Goal: Task Accomplishment & Management: Use online tool/utility

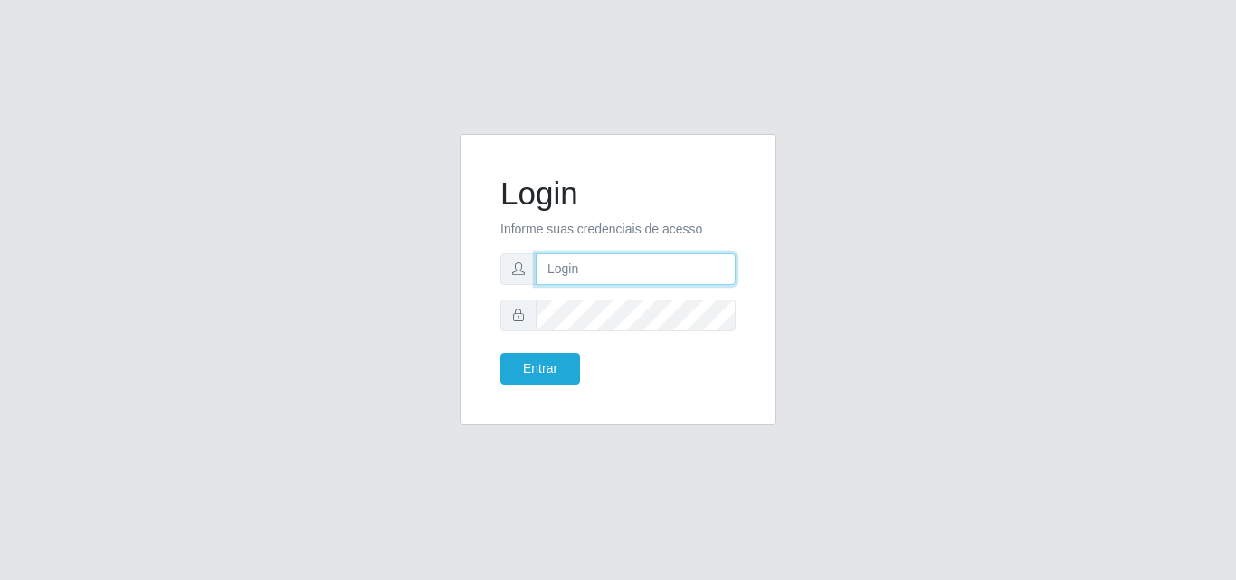
click at [592, 279] on input "text" at bounding box center [635, 269] width 200 height 32
type input "biatriz@comprebem"
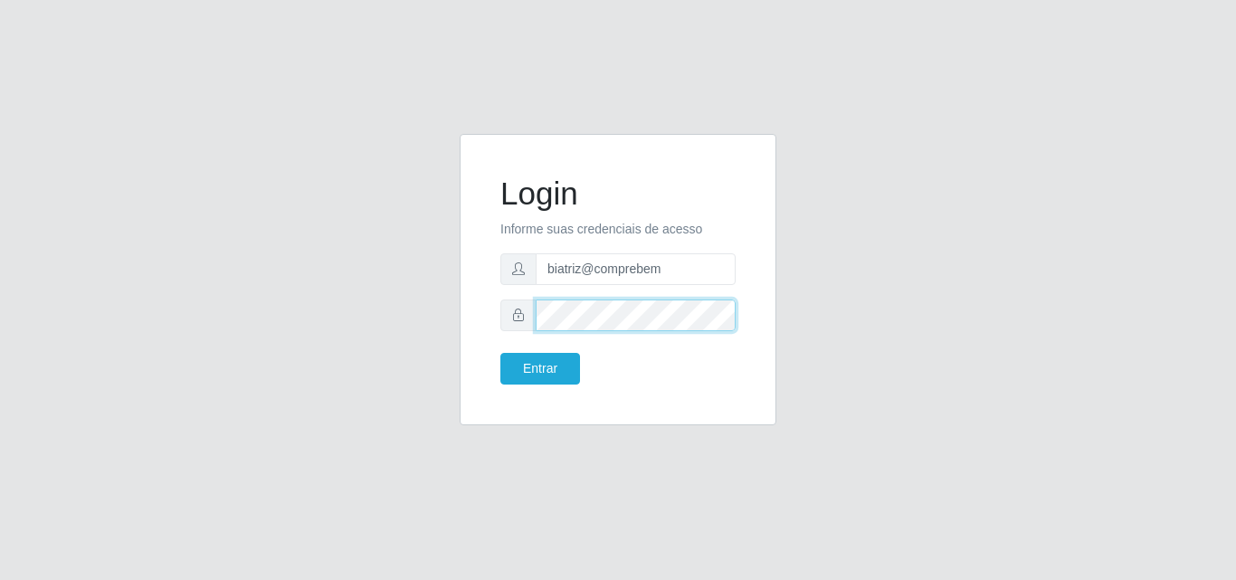
click at [500, 353] on button "Entrar" at bounding box center [540, 369] width 80 height 32
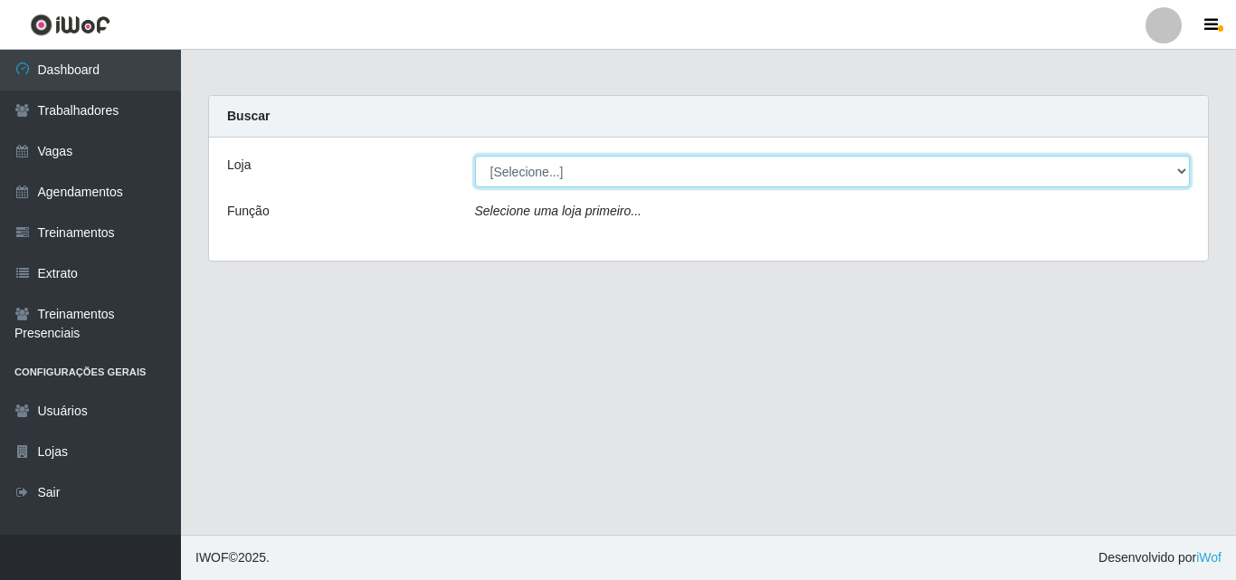
click at [594, 180] on select "[Selecione...] Supermercado Compre Bem - Itabaiana" at bounding box center [832, 172] width 715 height 32
select select "264"
click at [475, 156] on select "[Selecione...] Supermercado Compre Bem - Itabaiana" at bounding box center [832, 172] width 715 height 32
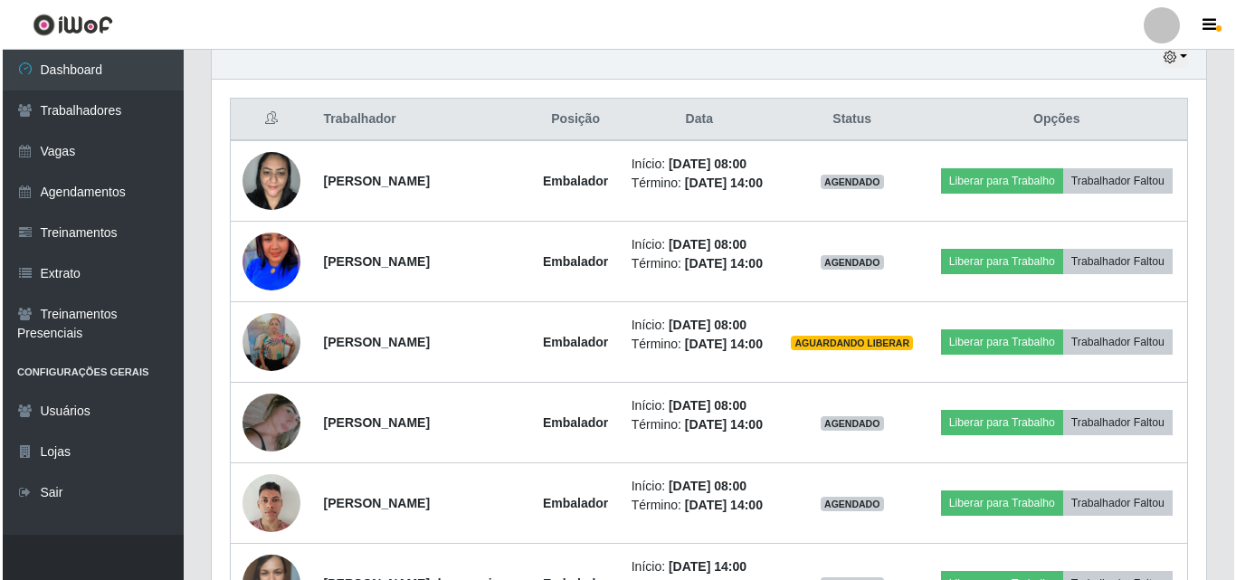
scroll to position [704, 0]
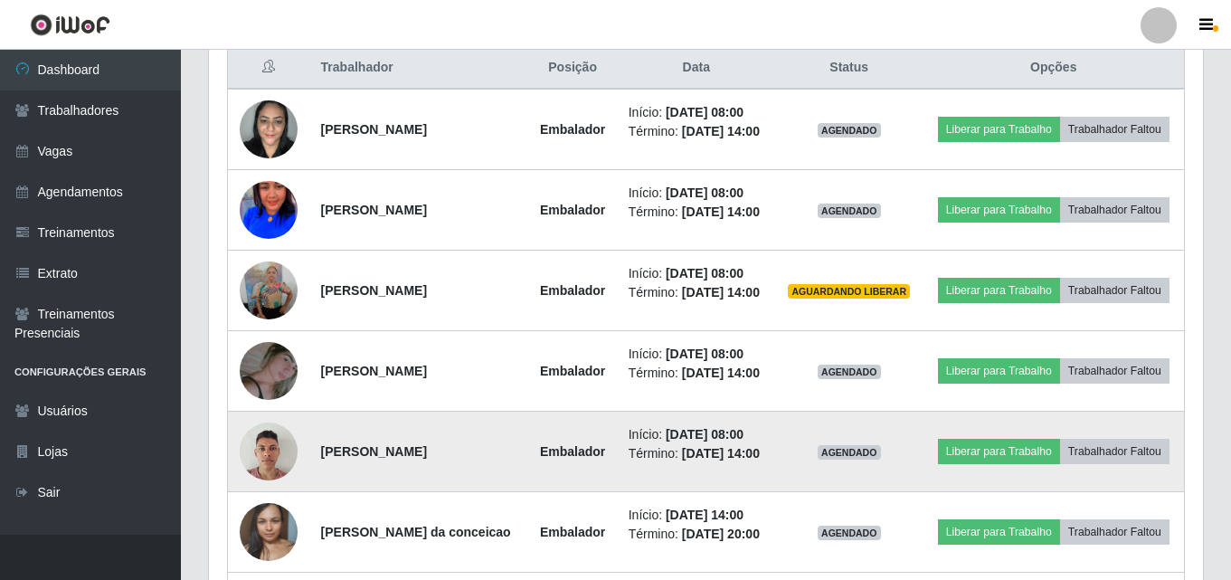
click at [256, 489] on img at bounding box center [269, 450] width 58 height 77
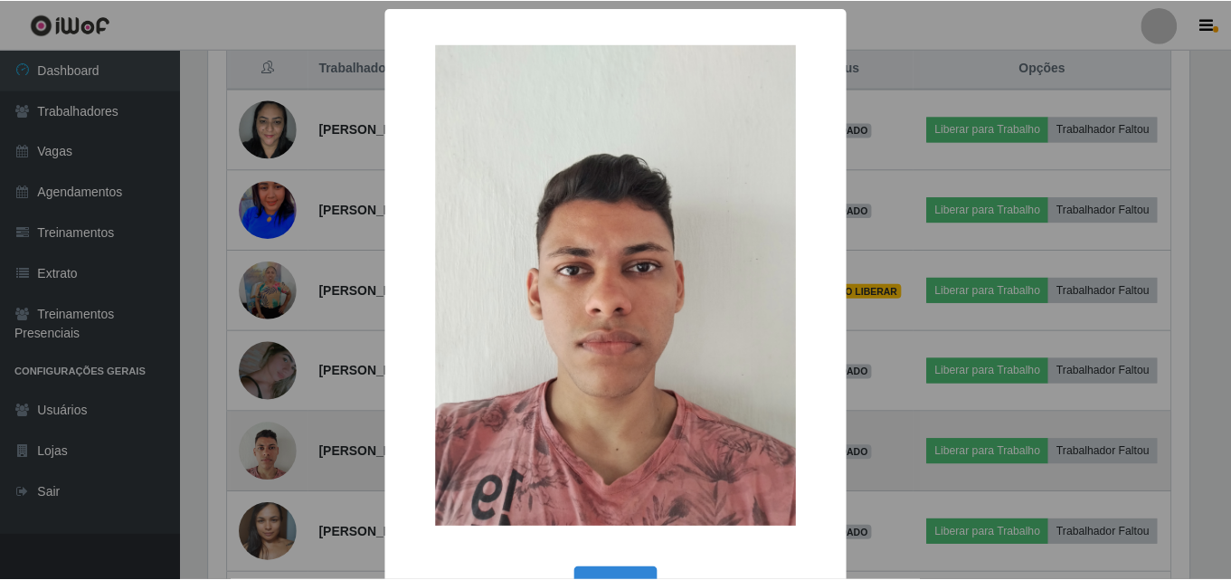
scroll to position [375, 985]
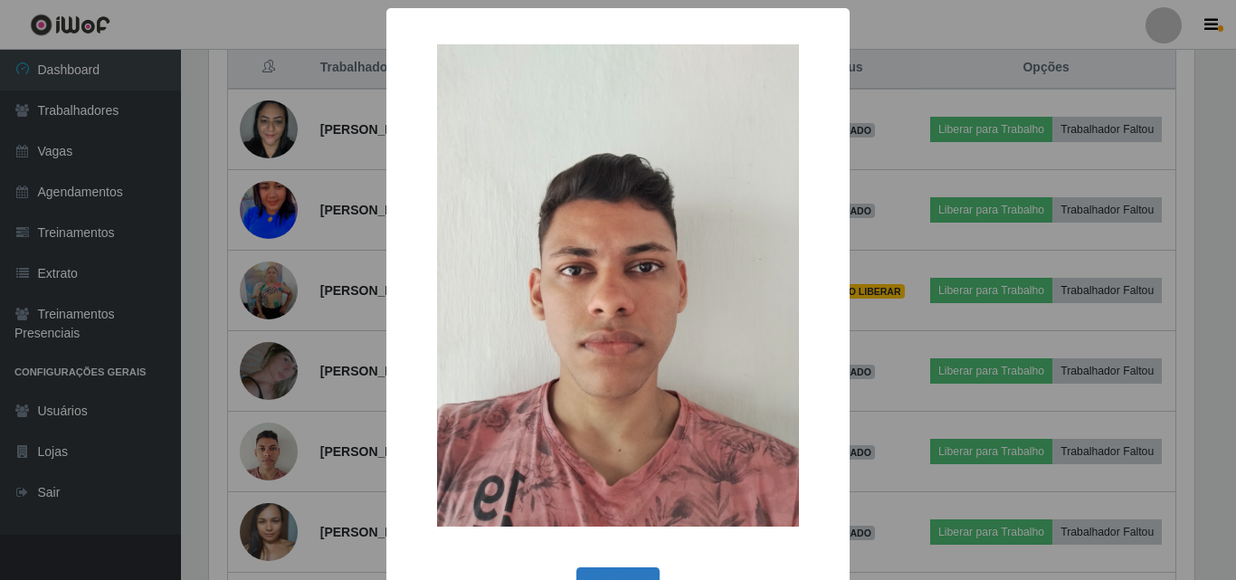
click at [640, 575] on button "OK" at bounding box center [618, 588] width 84 height 43
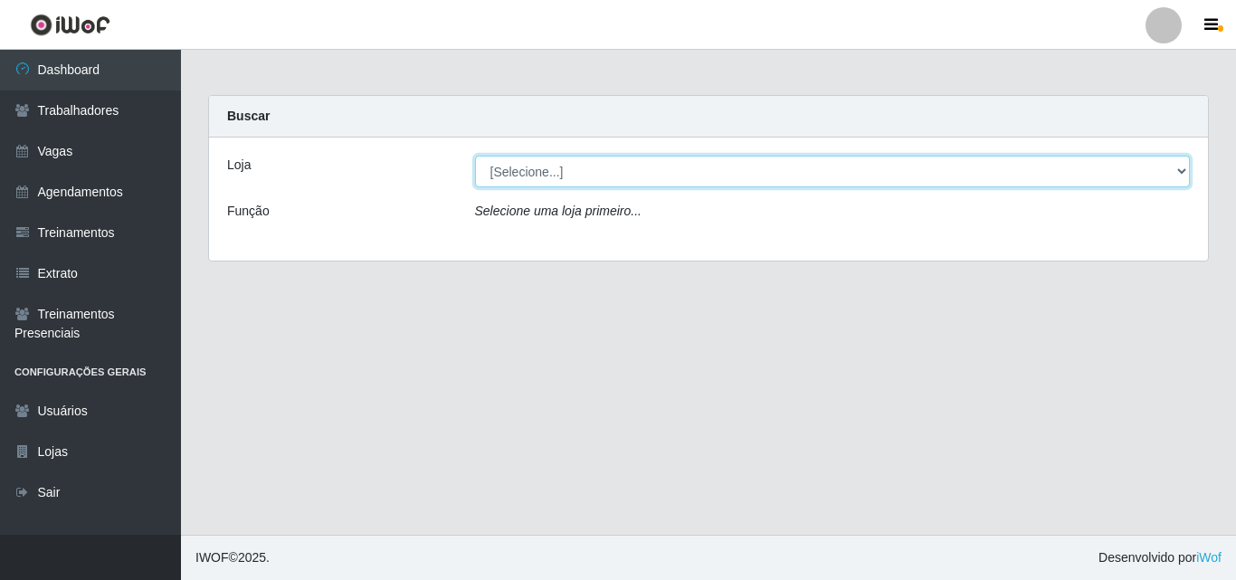
click at [573, 171] on select "[Selecione...] Supermercado Compre Bem - Itabaiana" at bounding box center [832, 172] width 715 height 32
select select "264"
click at [475, 156] on select "[Selecione...] Supermercado Compre Bem - Itabaiana" at bounding box center [832, 172] width 715 height 32
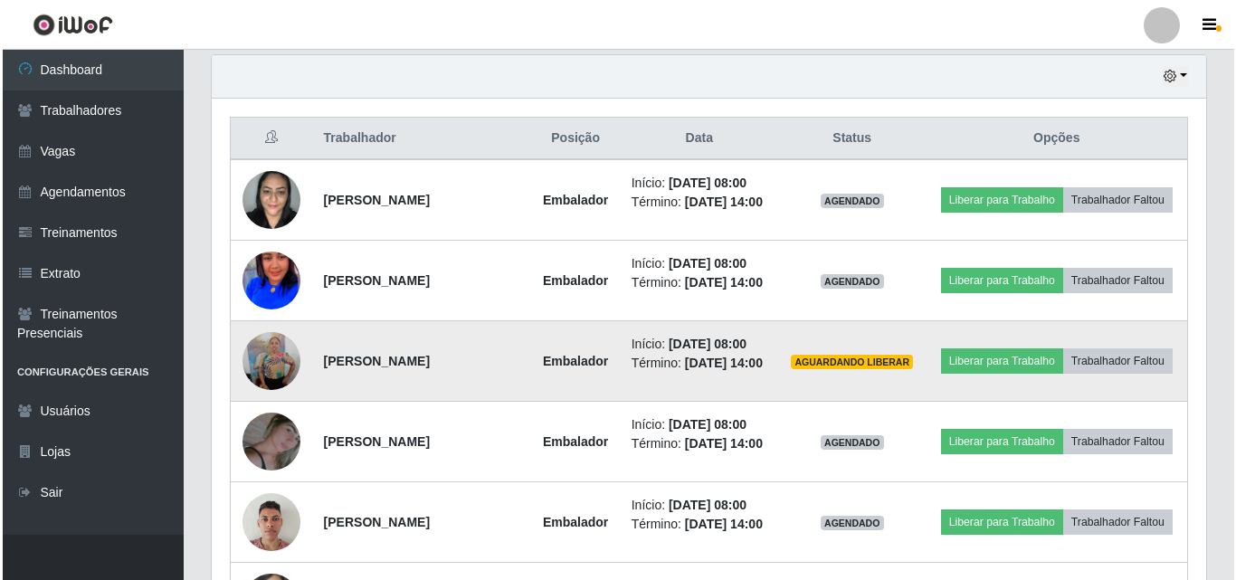
scroll to position [724, 0]
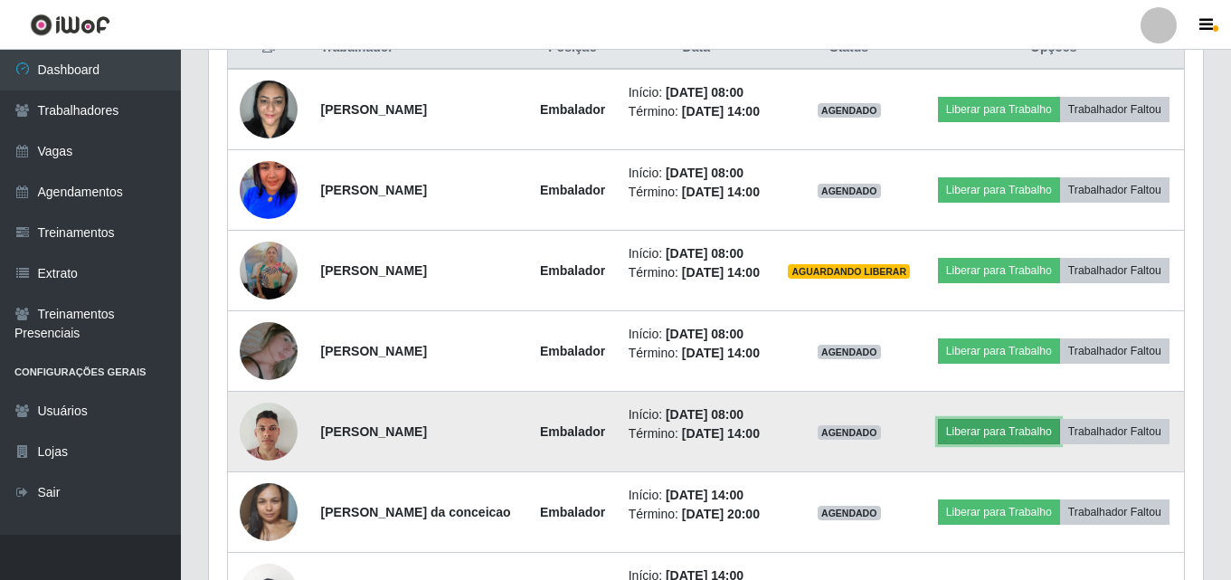
click at [1040, 444] on button "Liberar para Trabalho" at bounding box center [999, 431] width 122 height 25
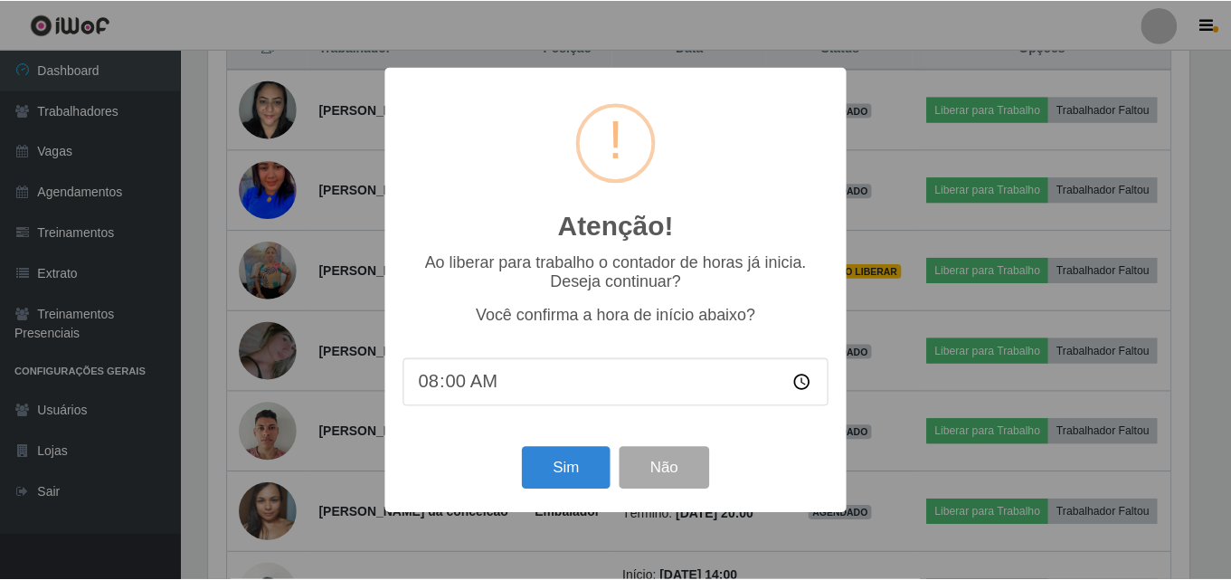
scroll to position [375, 985]
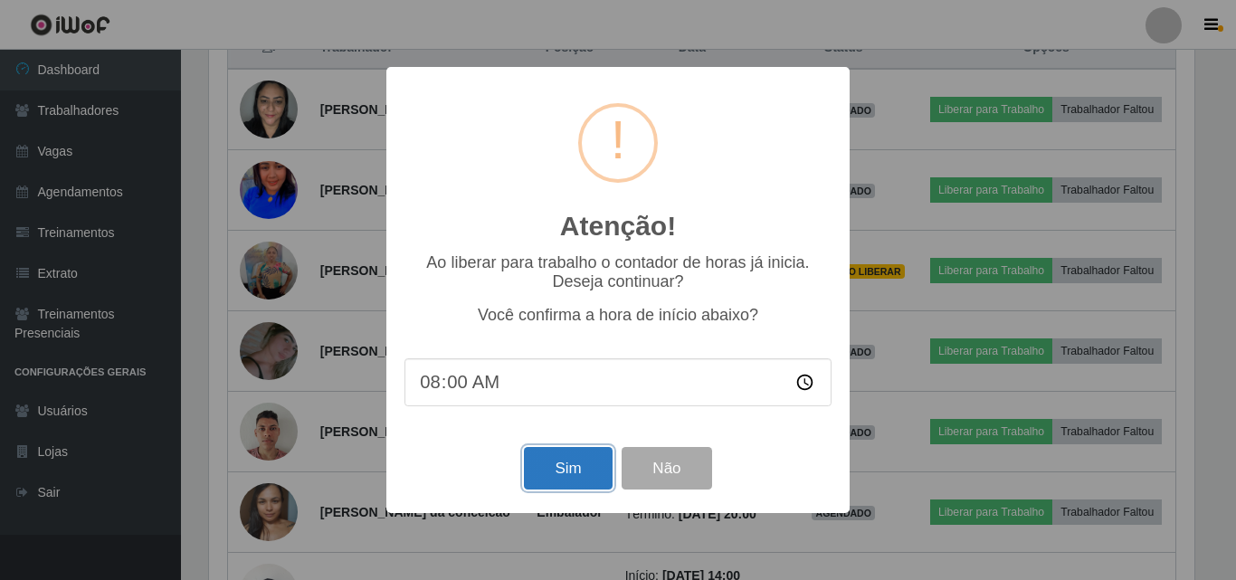
click at [608, 468] on button "Sim" at bounding box center [568, 468] width 88 height 43
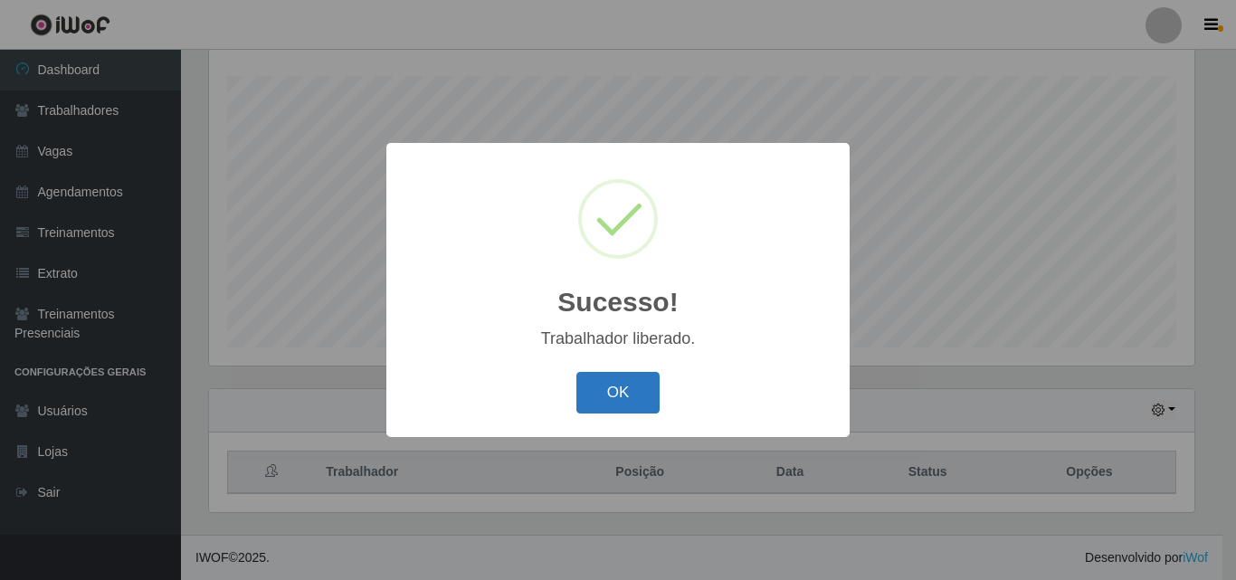
click at [610, 405] on button "OK" at bounding box center [618, 393] width 84 height 43
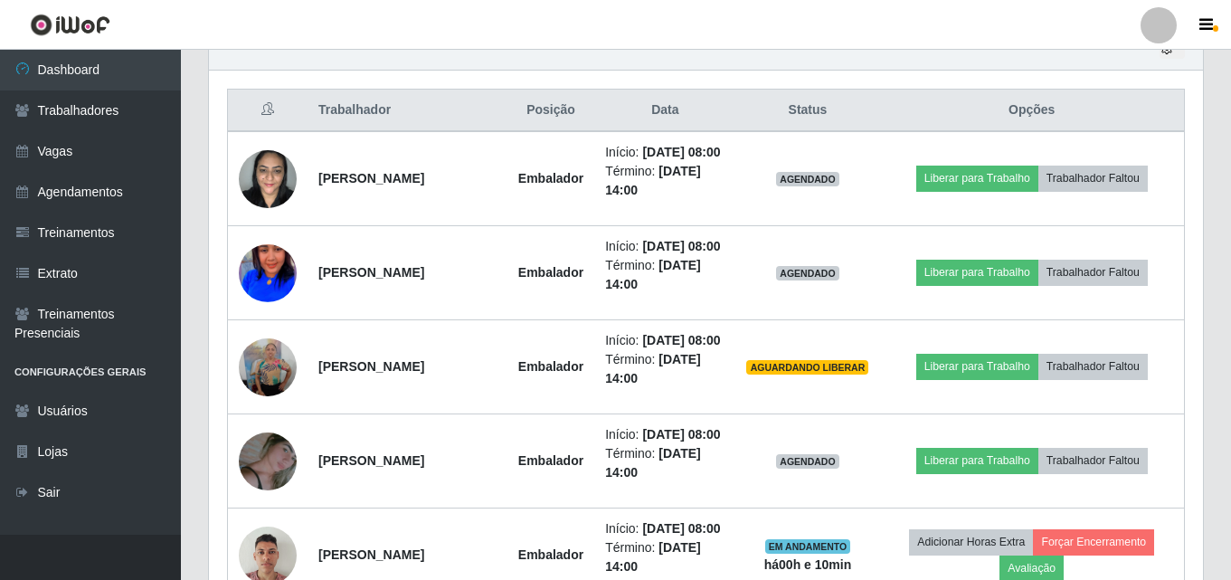
scroll to position [752, 0]
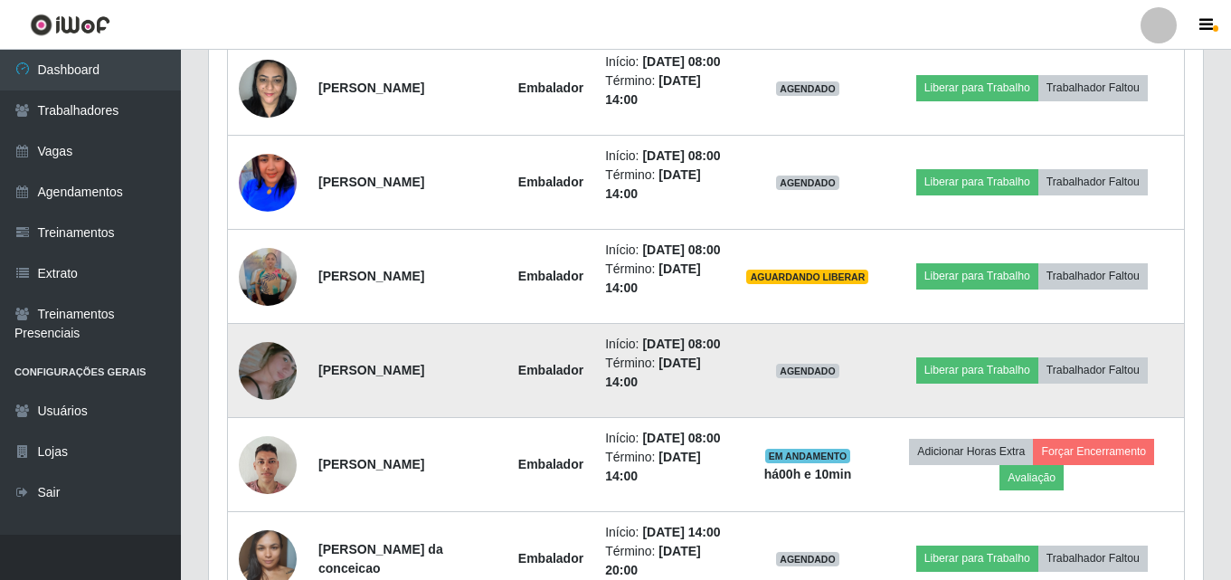
click at [974, 418] on td "Liberar para Trabalho Trabalhador Faltou" at bounding box center [1031, 371] width 305 height 94
click at [980, 383] on button "Liberar para Trabalho" at bounding box center [977, 369] width 122 height 25
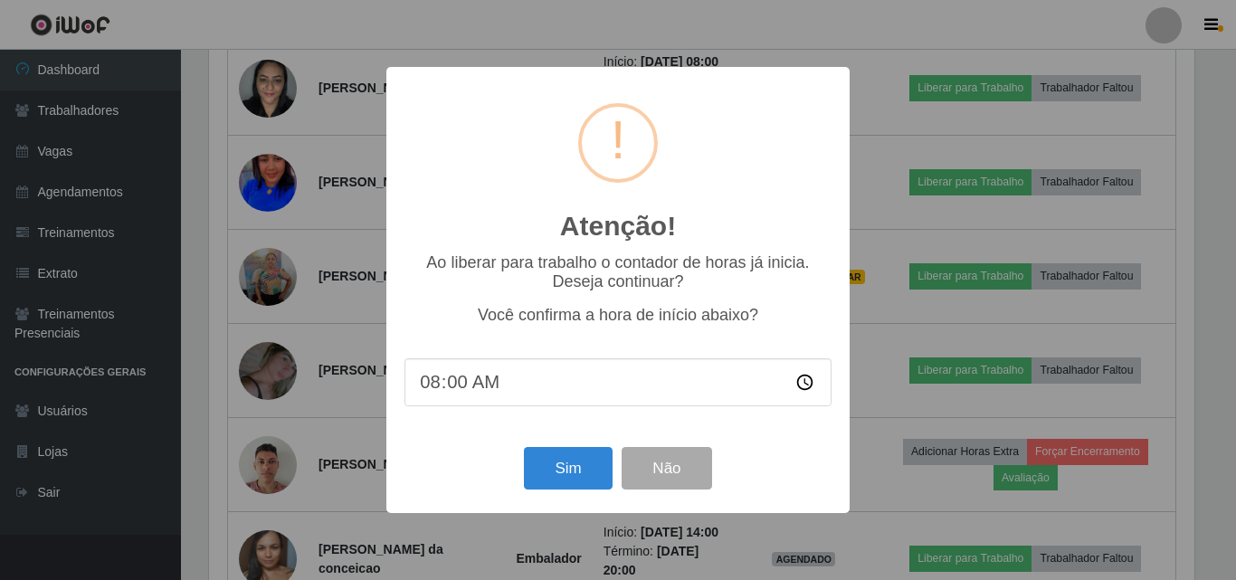
click at [518, 490] on div "Sim Não" at bounding box center [617, 468] width 427 height 52
click at [530, 479] on button "Sim" at bounding box center [568, 468] width 88 height 43
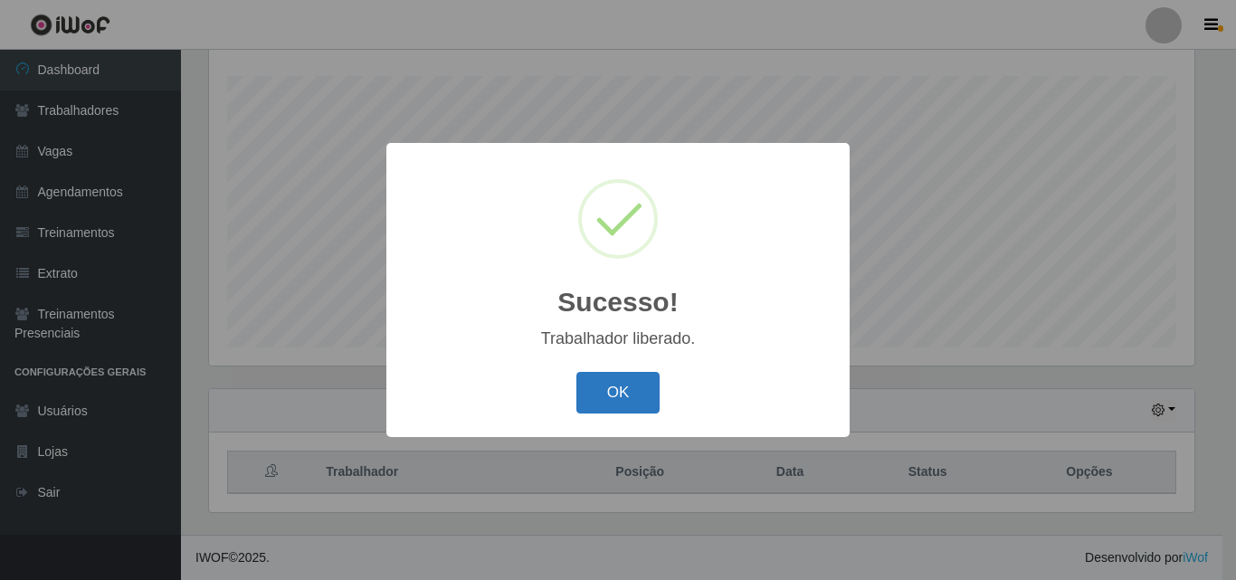
click at [607, 395] on button "OK" at bounding box center [618, 393] width 84 height 43
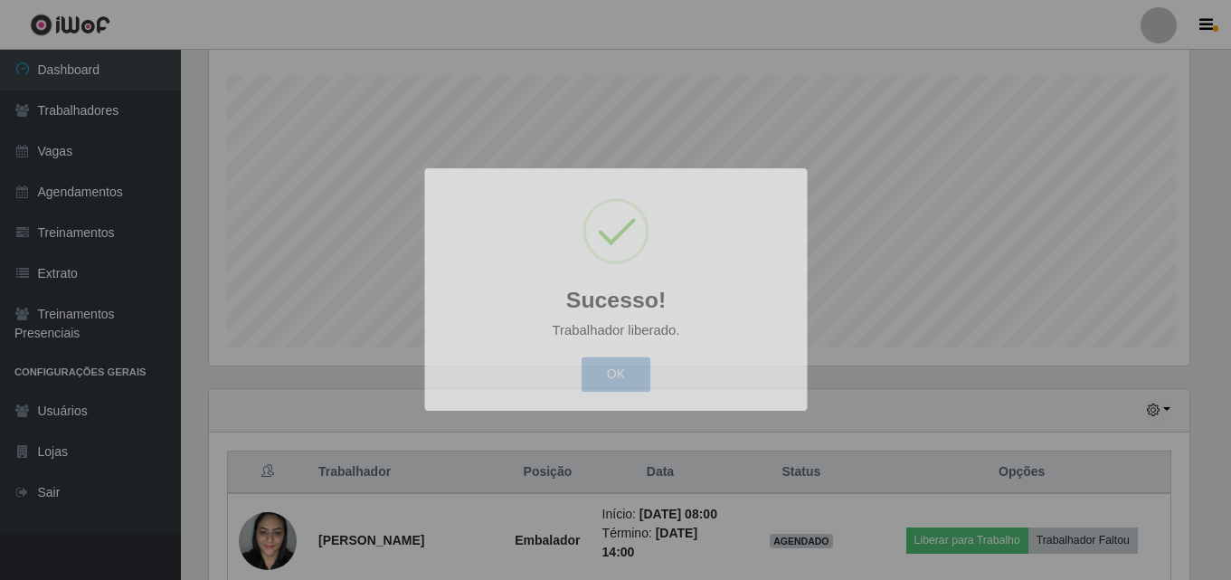
scroll to position [375, 994]
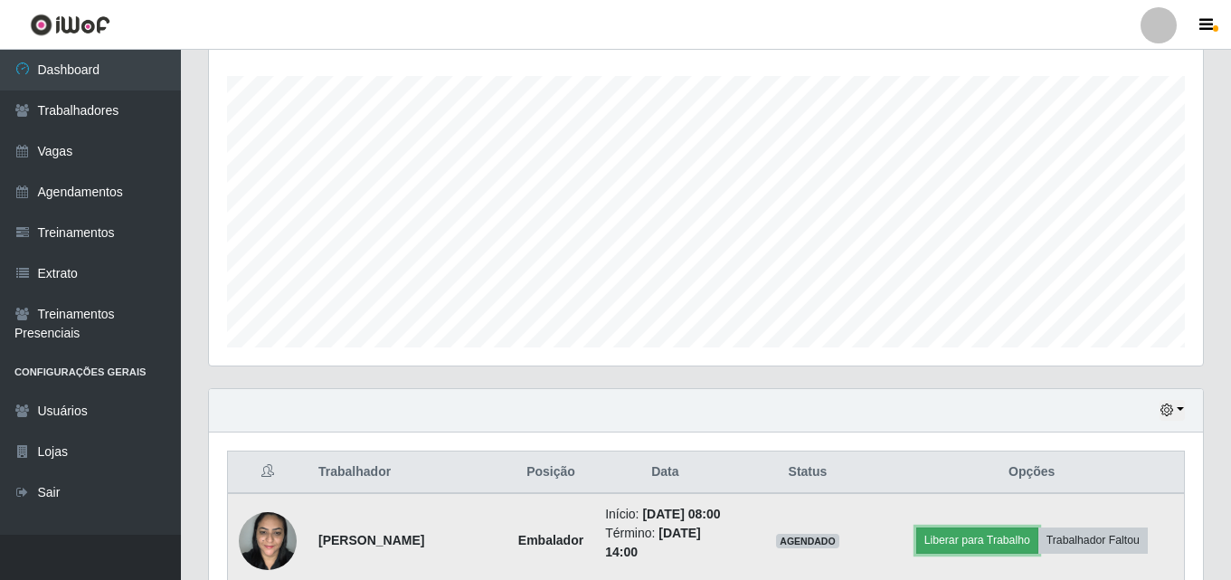
click at [980, 553] on button "Liberar para Trabalho" at bounding box center [977, 539] width 122 height 25
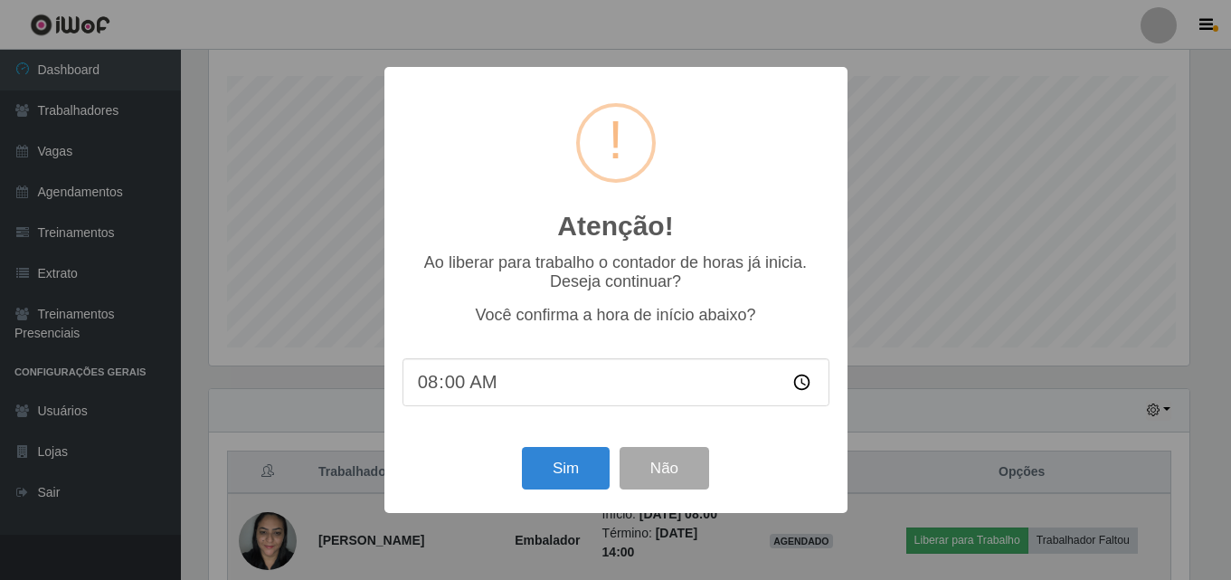
scroll to position [375, 985]
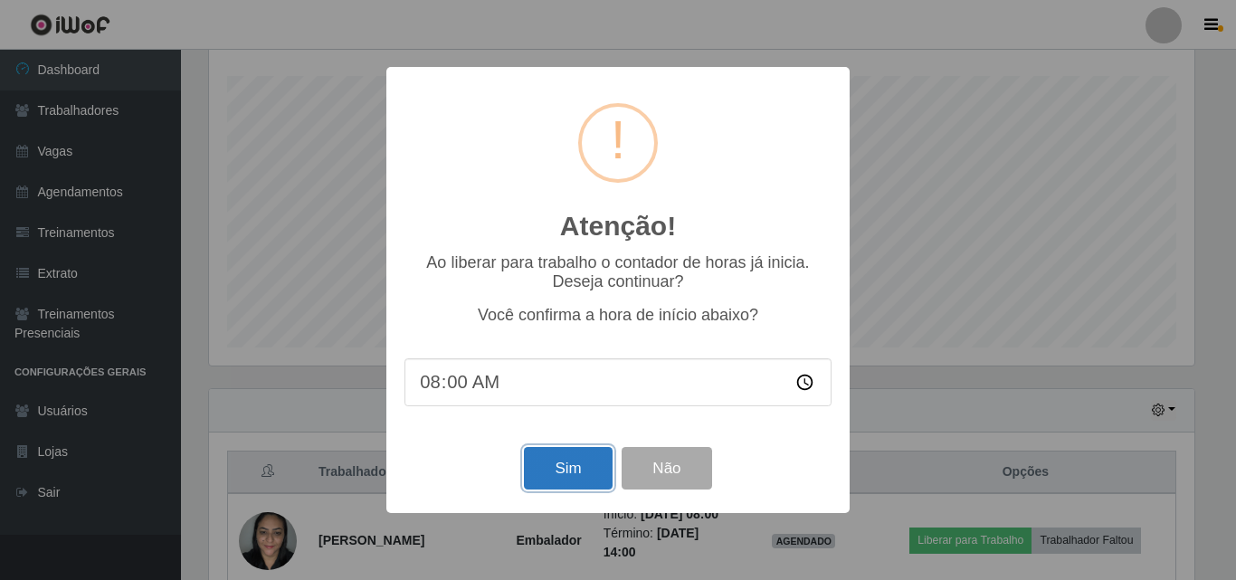
click at [545, 489] on button "Sim" at bounding box center [568, 468] width 88 height 43
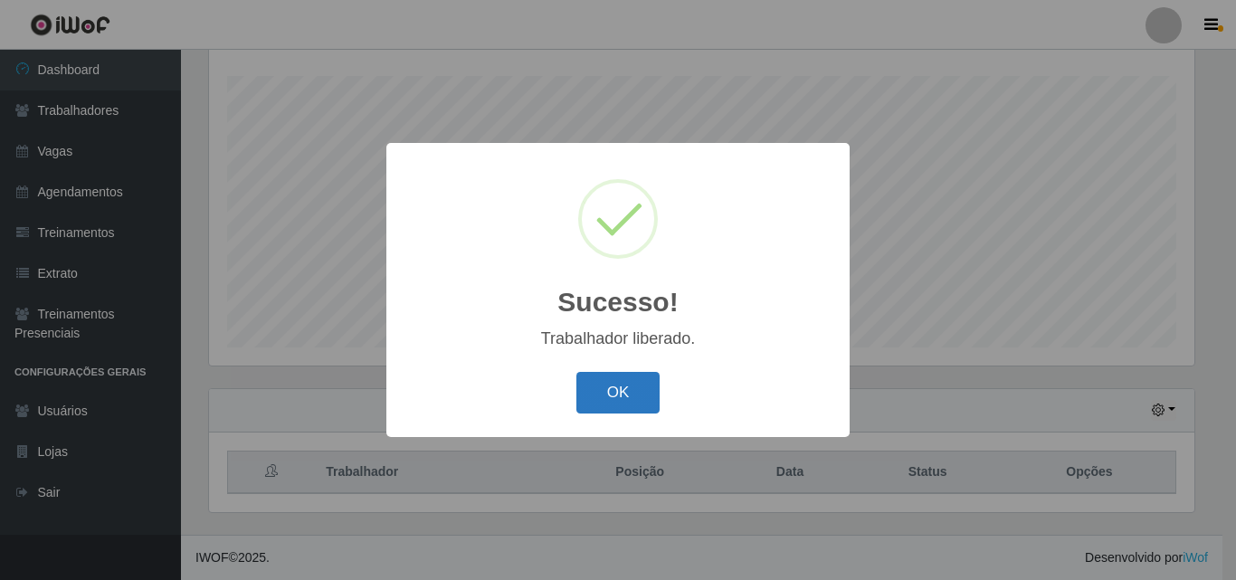
click at [639, 376] on button "OK" at bounding box center [618, 393] width 84 height 43
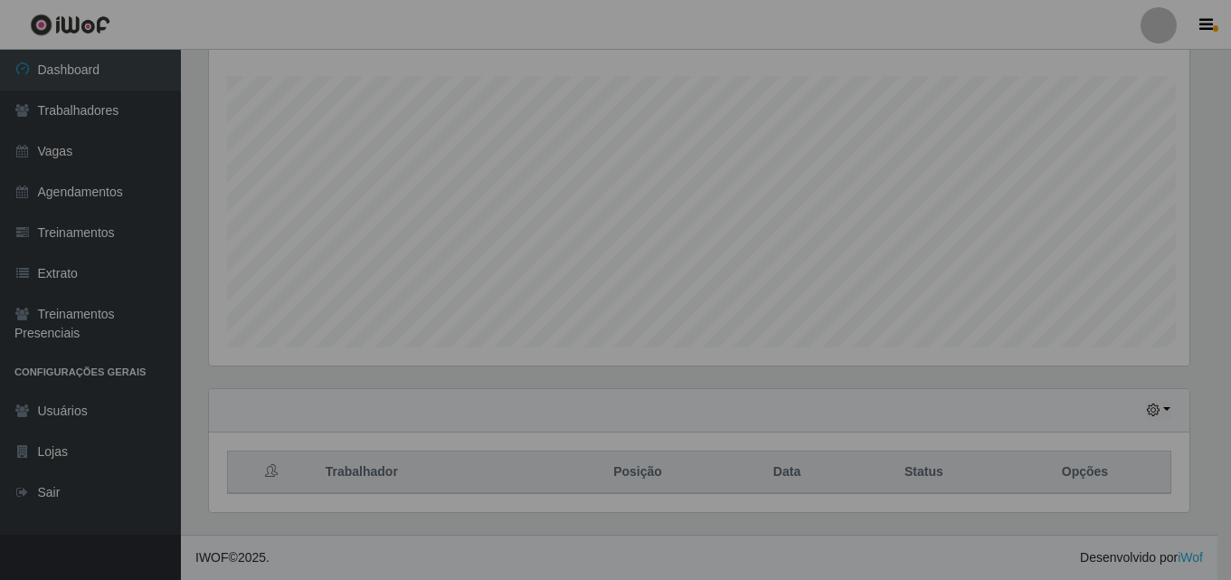
scroll to position [0, 0]
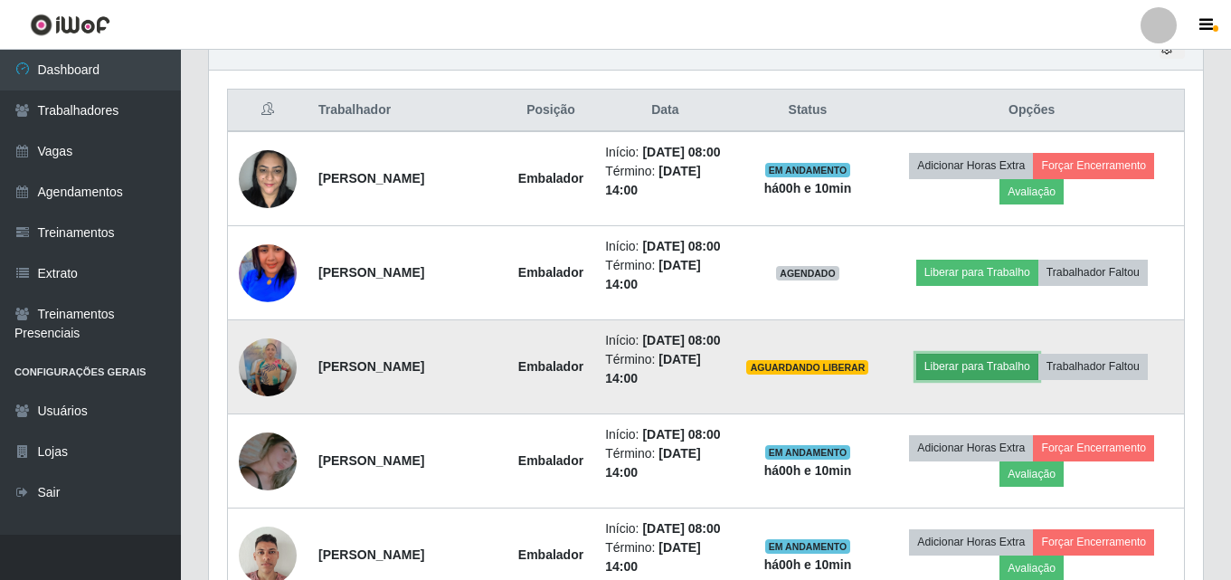
click at [961, 379] on button "Liberar para Trabalho" at bounding box center [977, 366] width 122 height 25
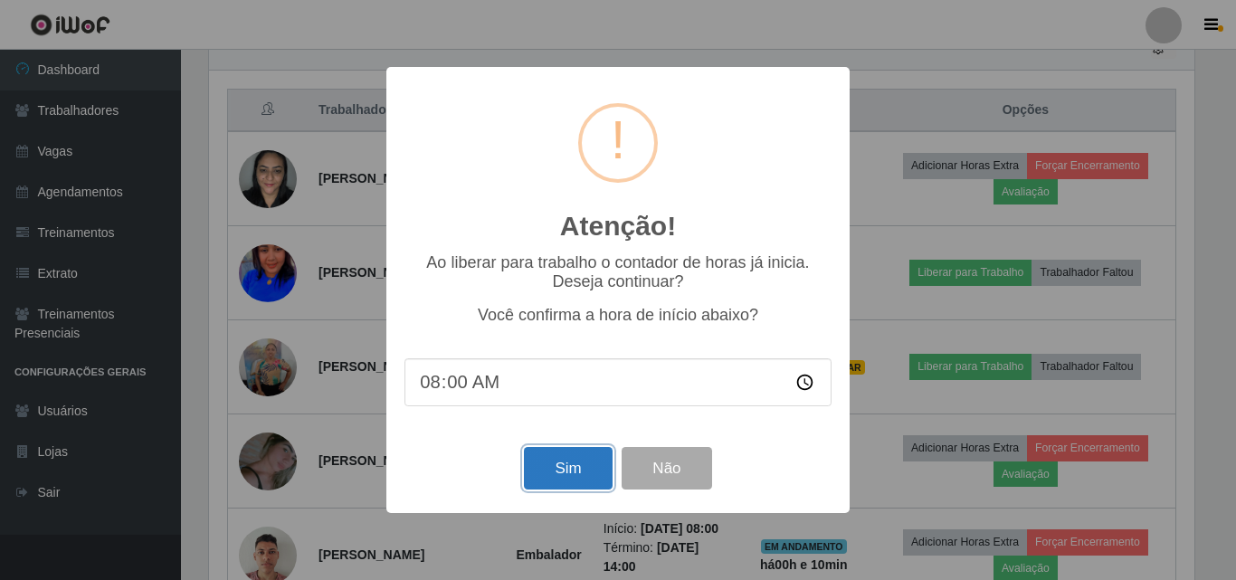
click at [597, 469] on button "Sim" at bounding box center [568, 468] width 88 height 43
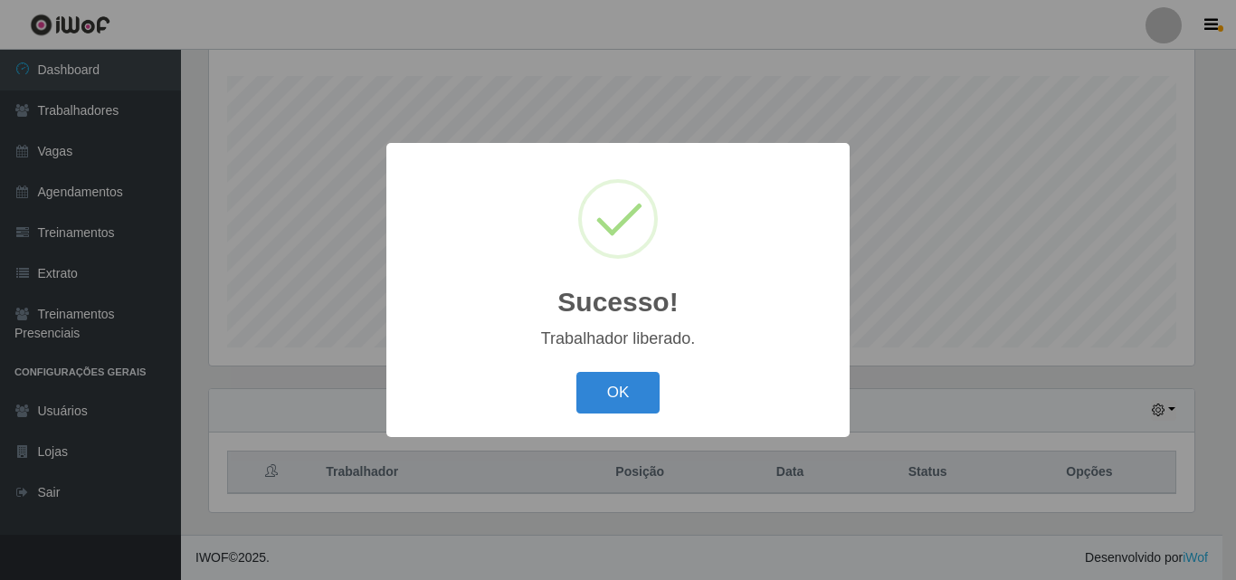
click at [627, 421] on div "Sucesso! × Trabalhador liberado. OK Cancel" at bounding box center [617, 289] width 463 height 293
click at [628, 395] on button "OK" at bounding box center [618, 393] width 84 height 43
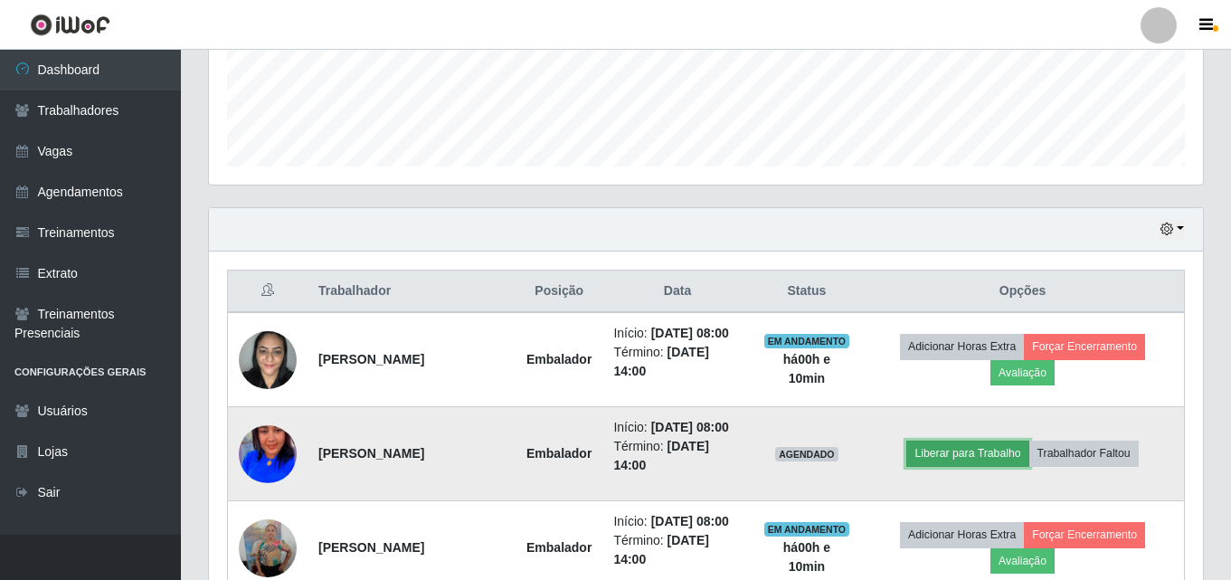
click at [942, 466] on button "Liberar para Trabalho" at bounding box center [967, 452] width 122 height 25
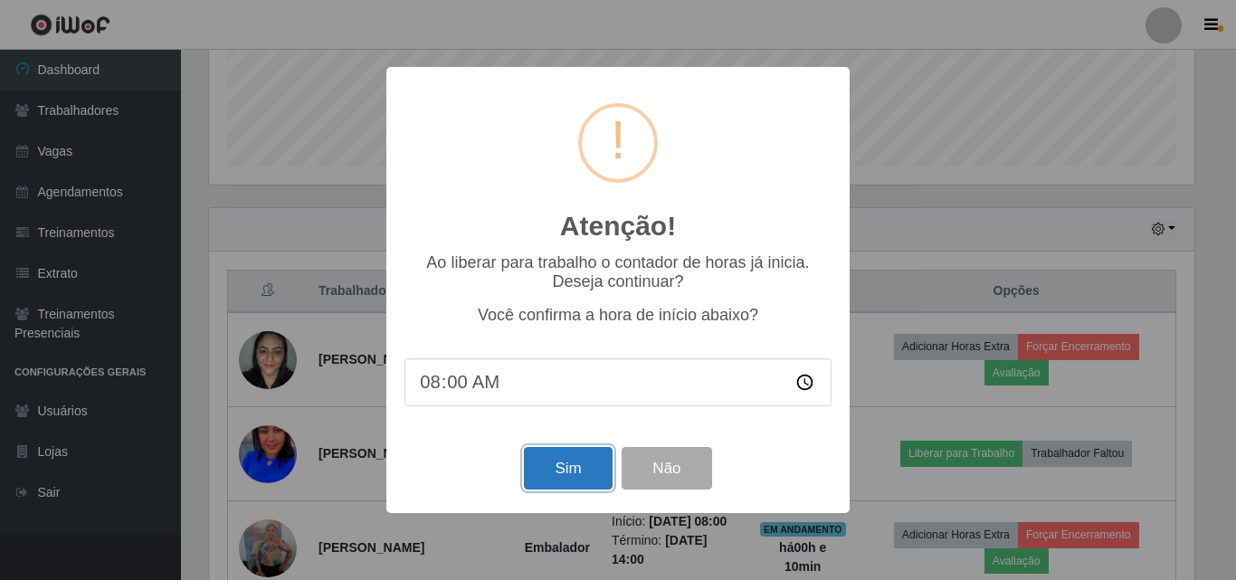
click at [611, 486] on button "Sim" at bounding box center [568, 468] width 88 height 43
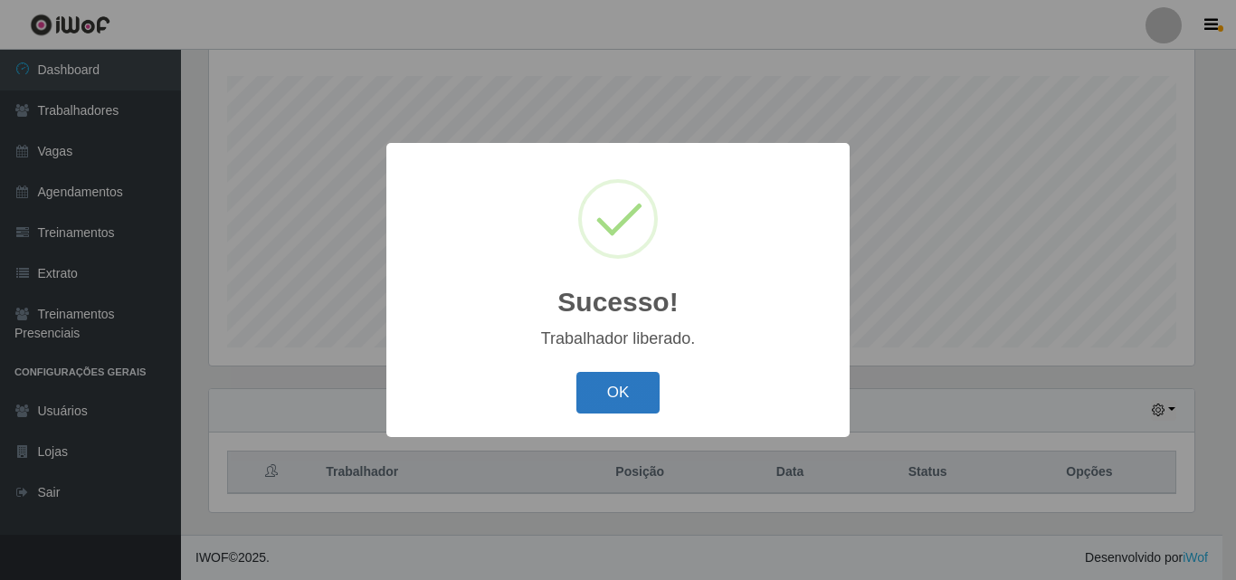
click at [642, 412] on button "OK" at bounding box center [618, 393] width 84 height 43
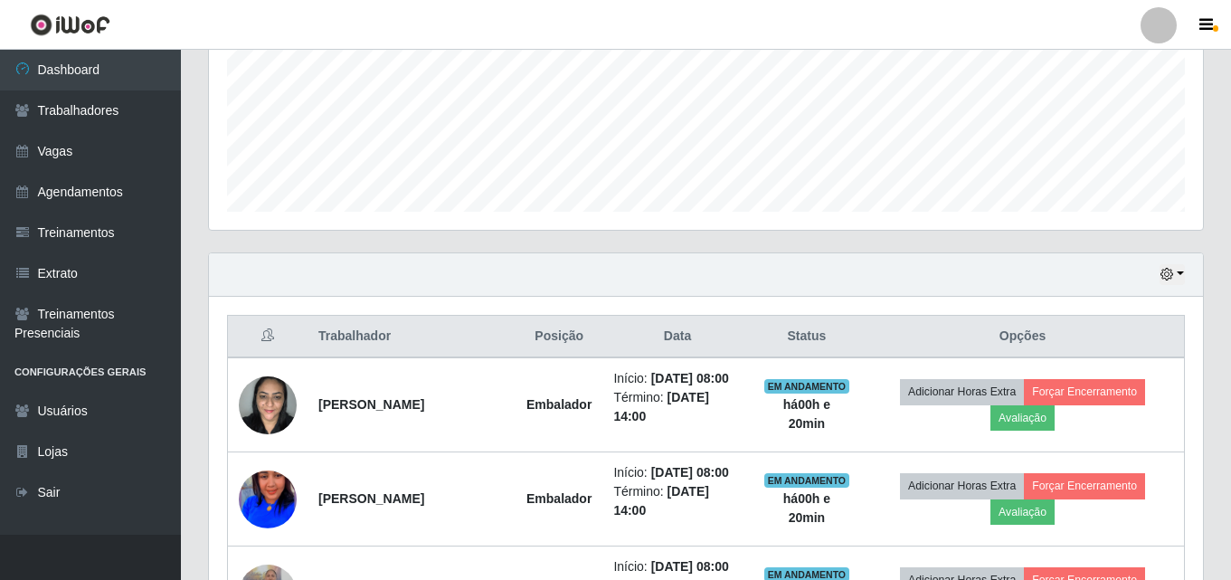
scroll to position [164, 0]
